Goal: Information Seeking & Learning: Learn about a topic

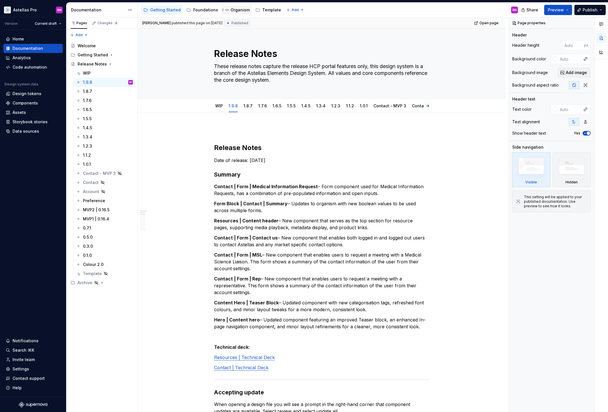
click at [236, 11] on div "Organism" at bounding box center [240, 10] width 19 height 6
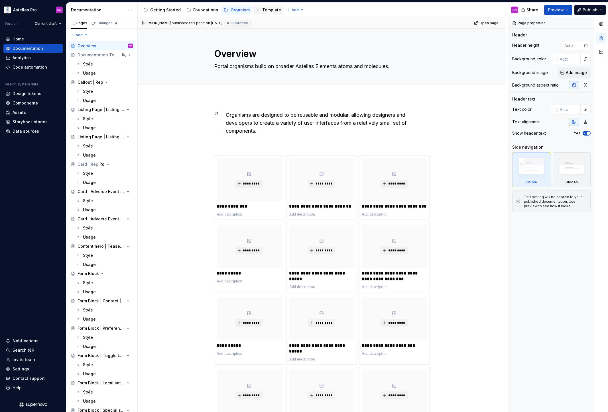
click at [272, 12] on div "Template" at bounding box center [271, 10] width 19 height 6
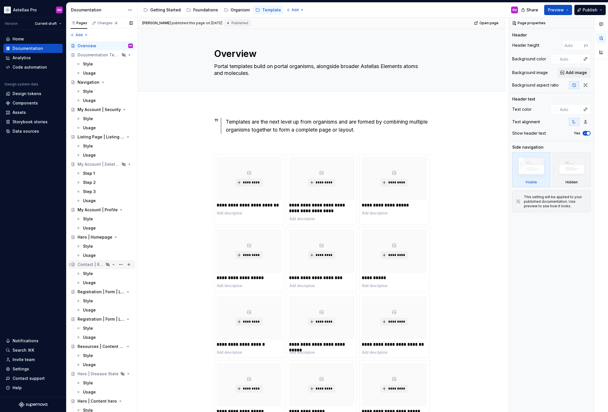
click at [95, 265] on div "Contact | Results | Rep" at bounding box center [91, 265] width 26 height 6
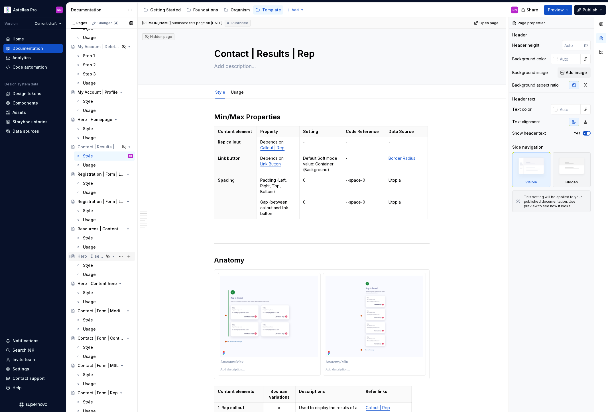
click at [101, 257] on div "Hero | Disease State" at bounding box center [91, 257] width 26 height 6
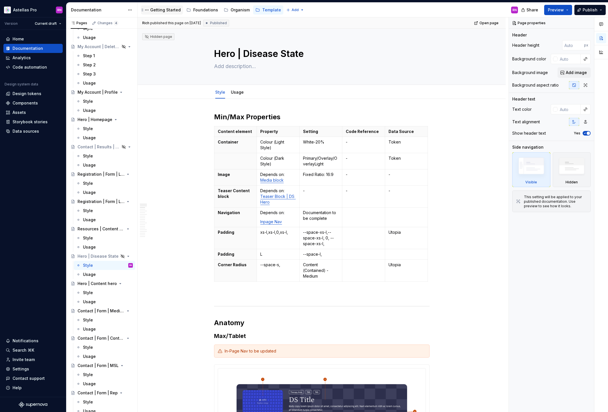
type textarea "*"
